Goal: Information Seeking & Learning: Understand process/instructions

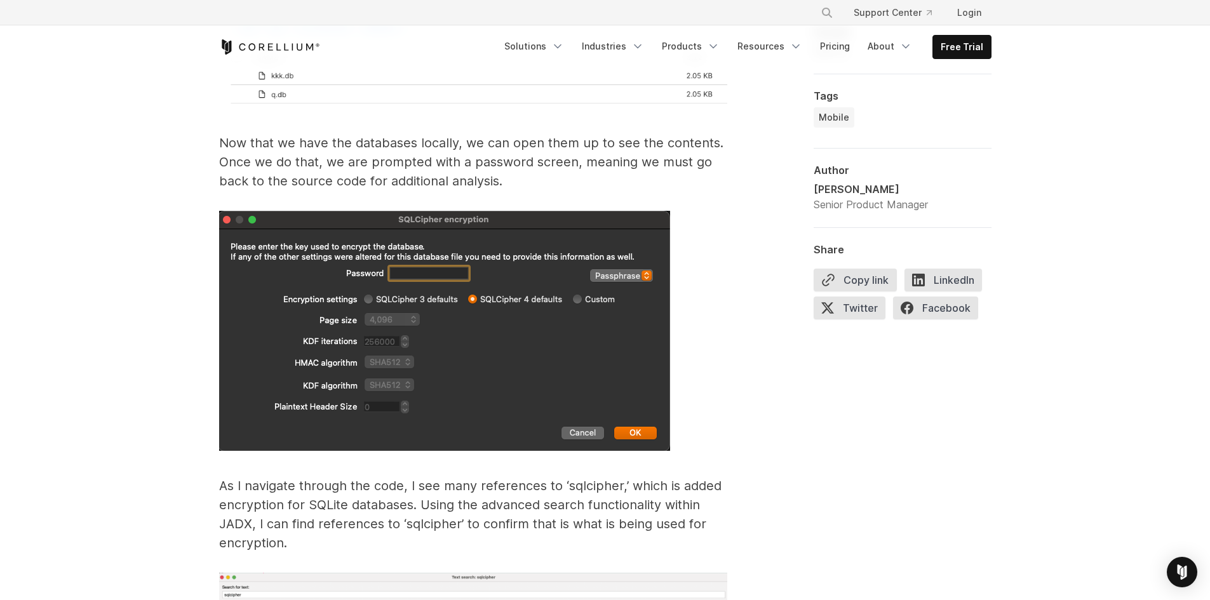
scroll to position [5842, 0]
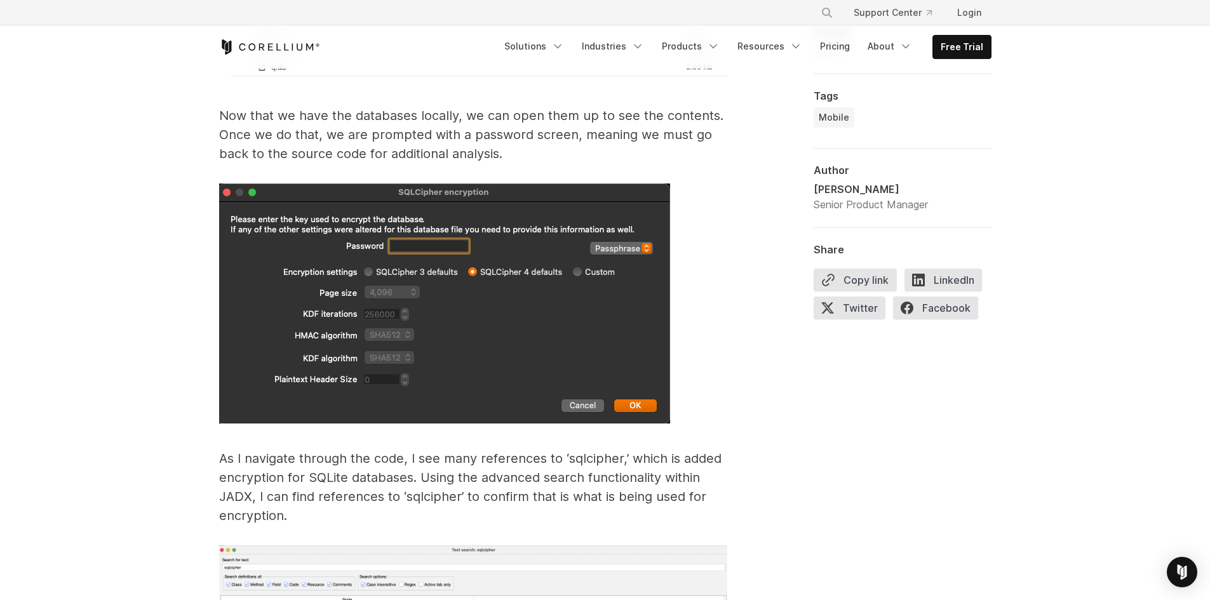
drag, startPoint x: 309, startPoint y: 248, endPoint x: 397, endPoint y: 248, distance: 87.6
copy span "cipher_migrate"
drag, startPoint x: 412, startPoint y: 248, endPoint x: 250, endPoint y: 245, distance: 162.0
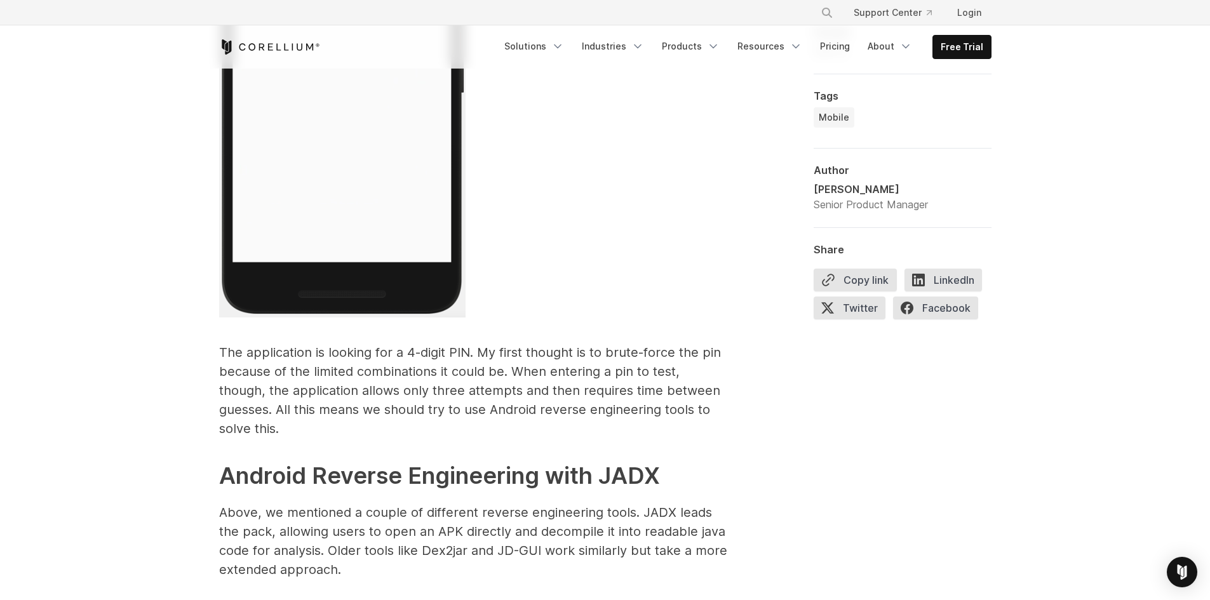
scroll to position [3746, 0]
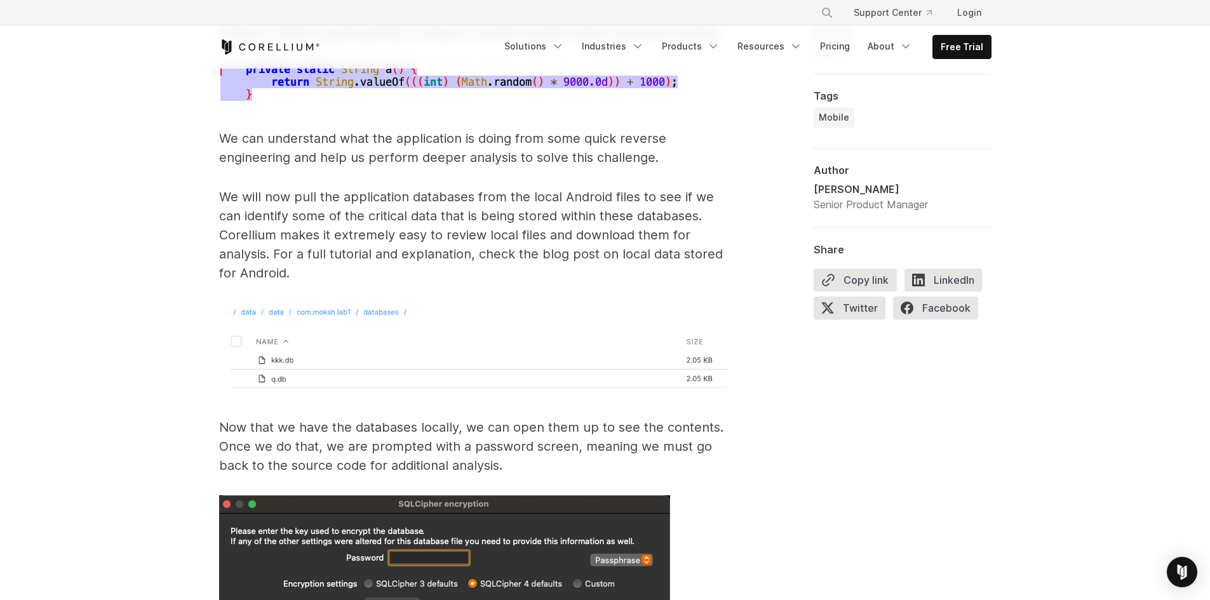
scroll to position [5779, 0]
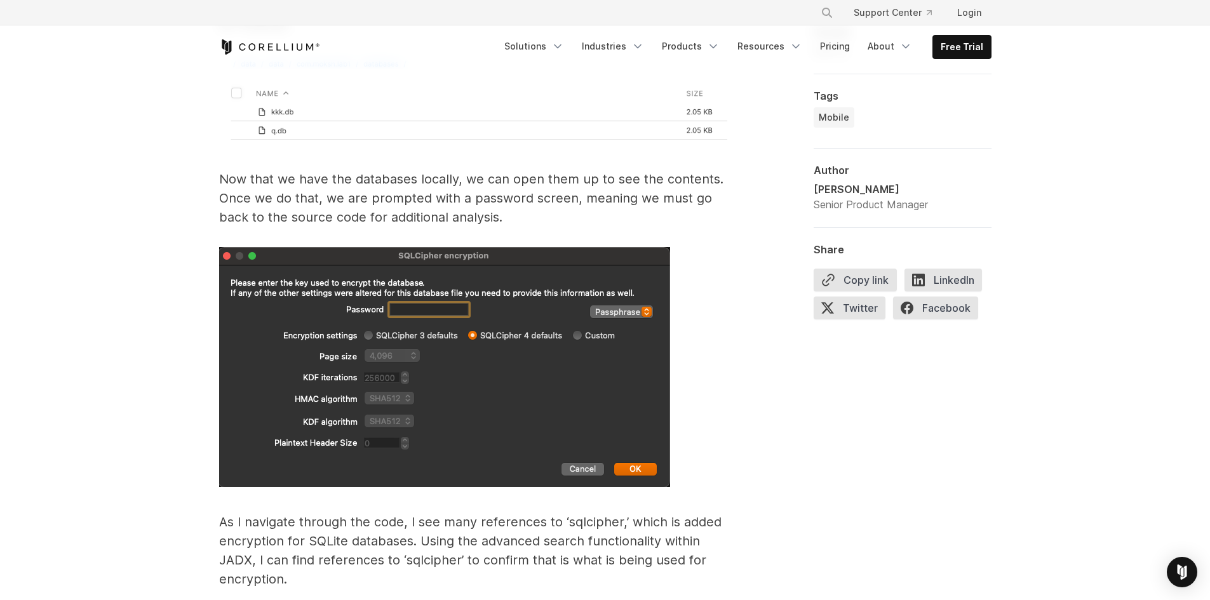
drag, startPoint x: 420, startPoint y: 311, endPoint x: 255, endPoint y: 317, distance: 165.9
copy span "PRAGMA cipher_migrate;"
drag, startPoint x: 375, startPoint y: 330, endPoint x: 251, endPoint y: 330, distance: 123.8
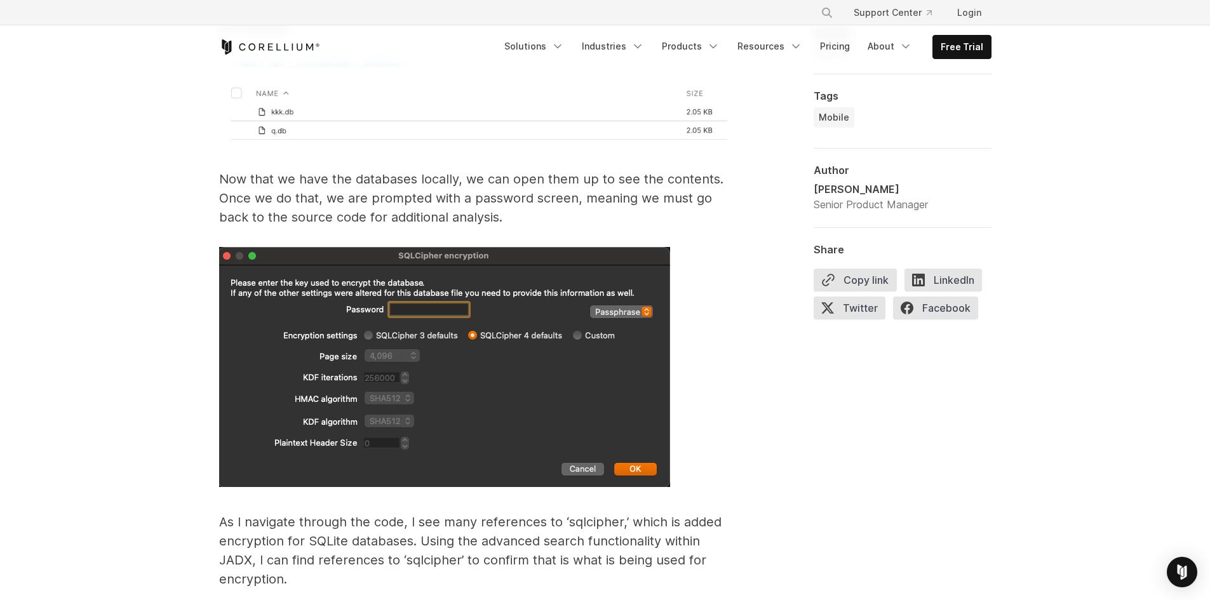
copy span "SELECT * FROM a;"
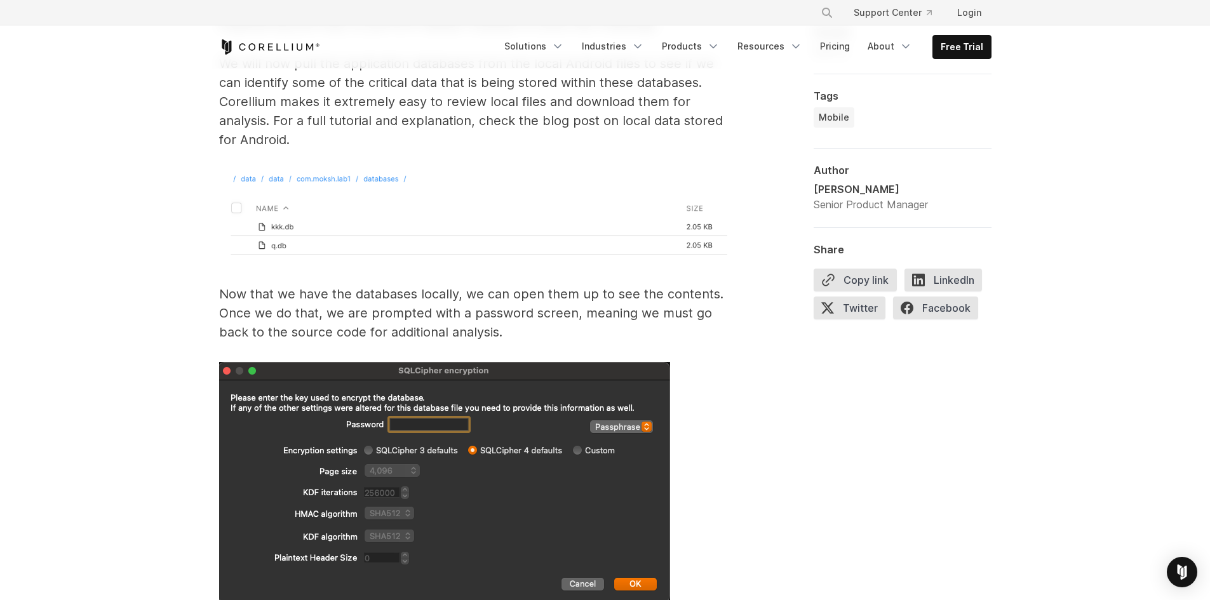
scroll to position [5651, 0]
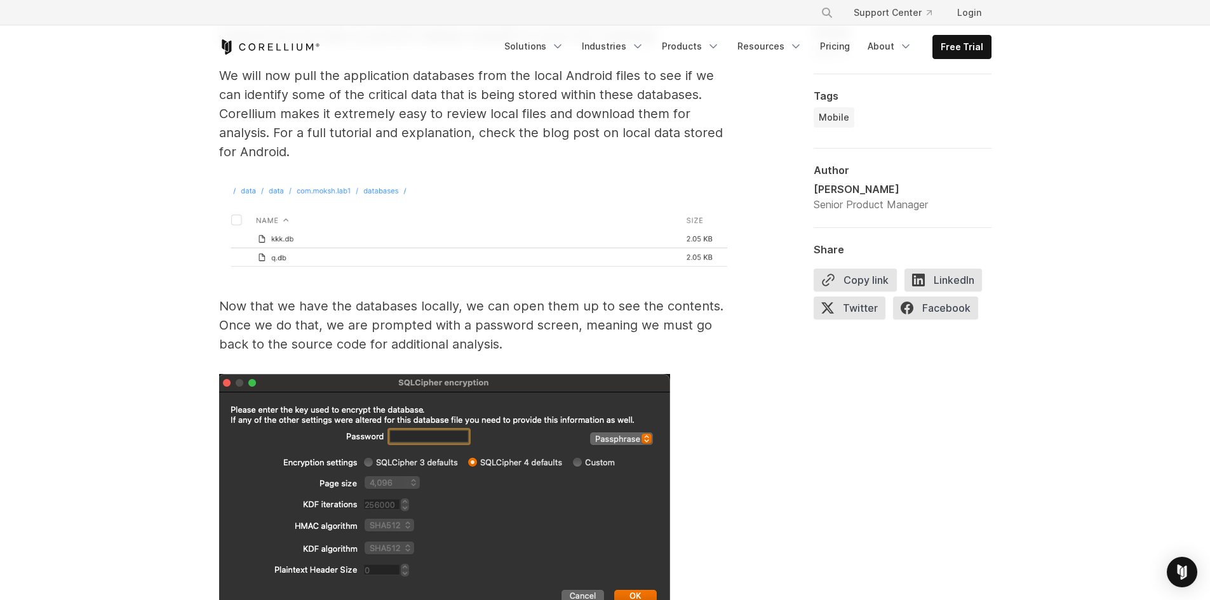
drag, startPoint x: 406, startPoint y: 438, endPoint x: 254, endPoint y: 440, distance: 152.4
copy span "PRAGMA cipher_migrate;"
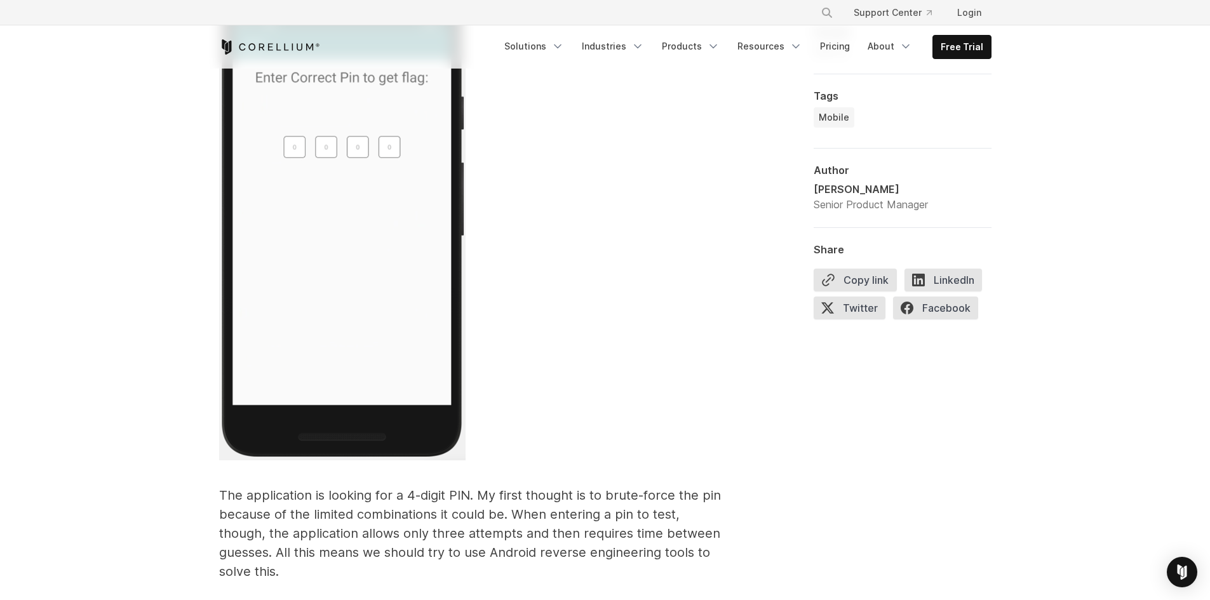
scroll to position [3746, 0]
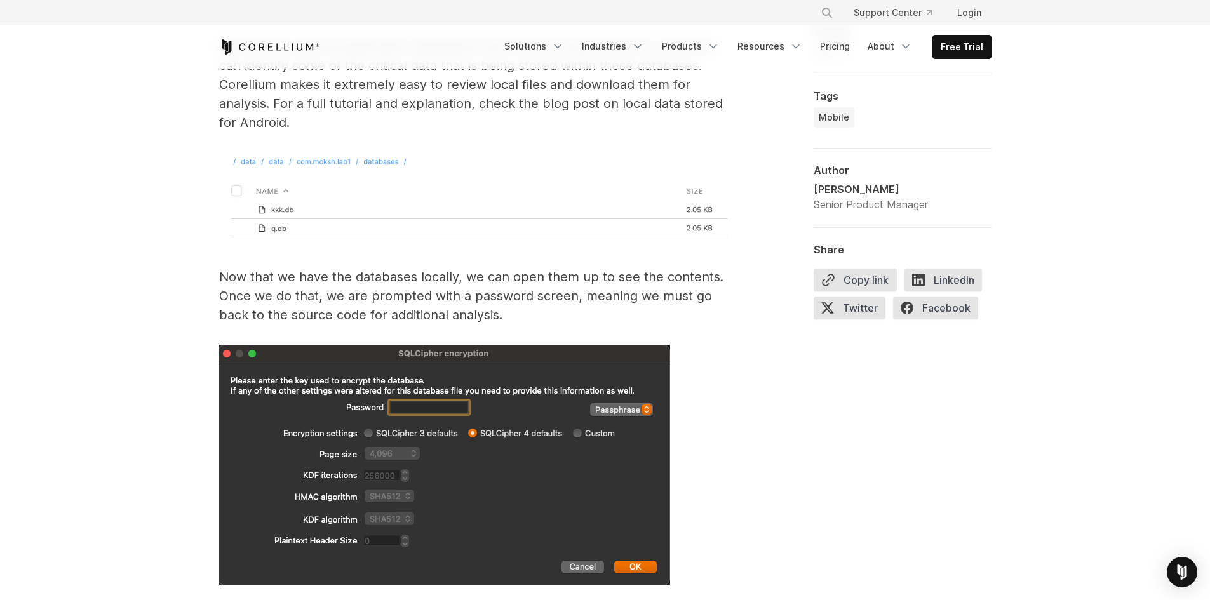
scroll to position [5845, 0]
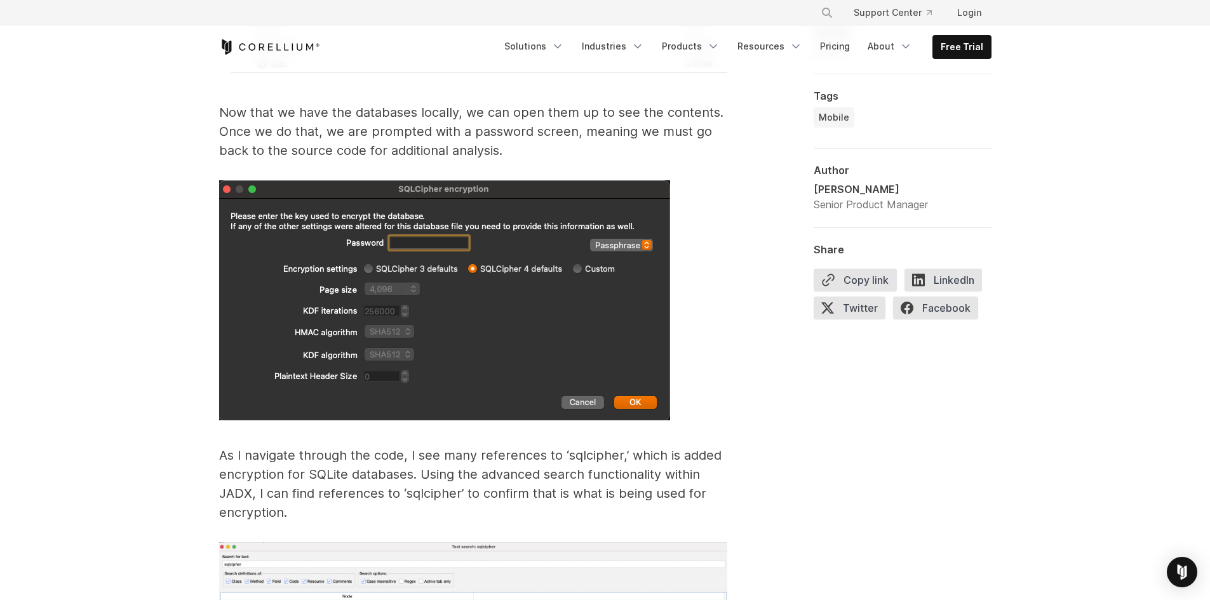
drag, startPoint x: 403, startPoint y: 240, endPoint x: 255, endPoint y: 243, distance: 148.0
copy span "PRAGMA cipher_migrate;"
